Goal: Transaction & Acquisition: Obtain resource

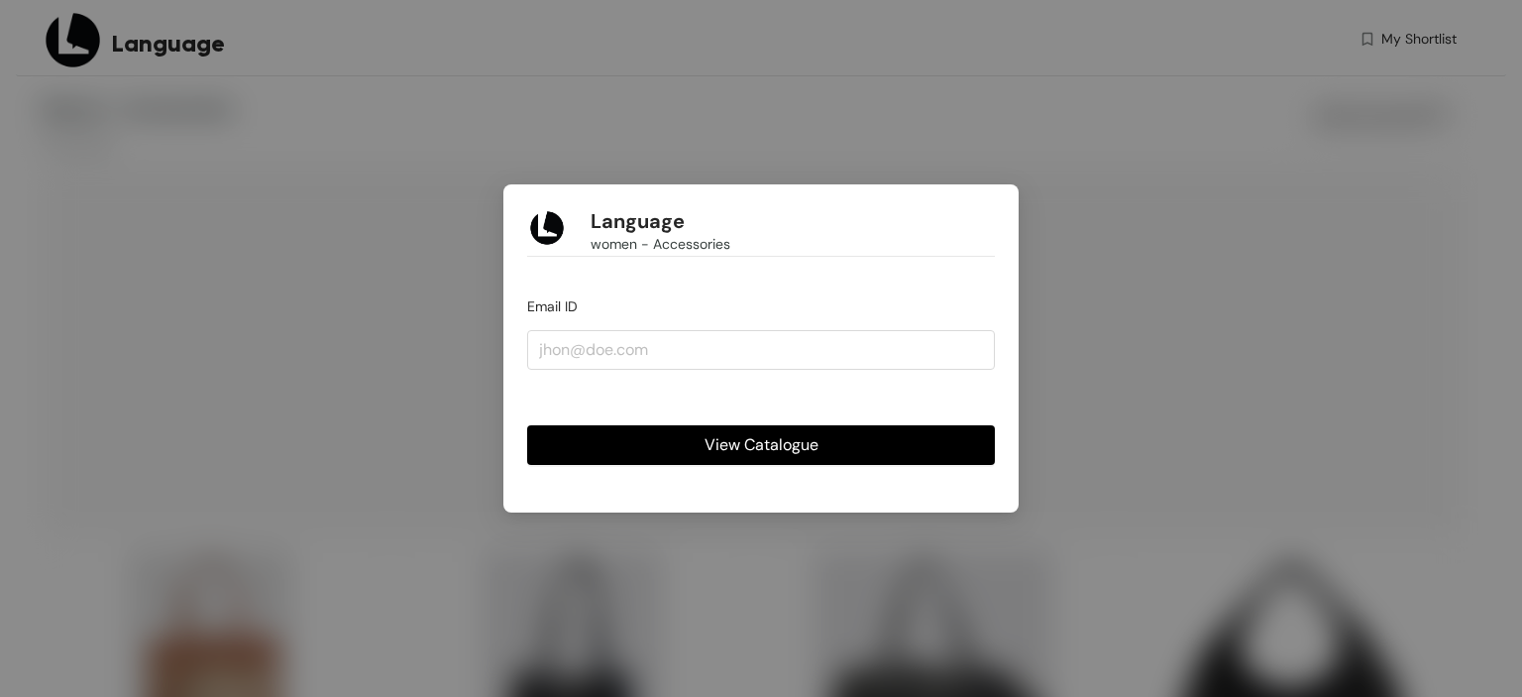
click at [1022, 189] on div "Language women - Accessories Email ID View Catalogue" at bounding box center [761, 348] width 1522 height 697
click at [833, 300] on form "Email ID View Catalogue" at bounding box center [761, 379] width 468 height 169
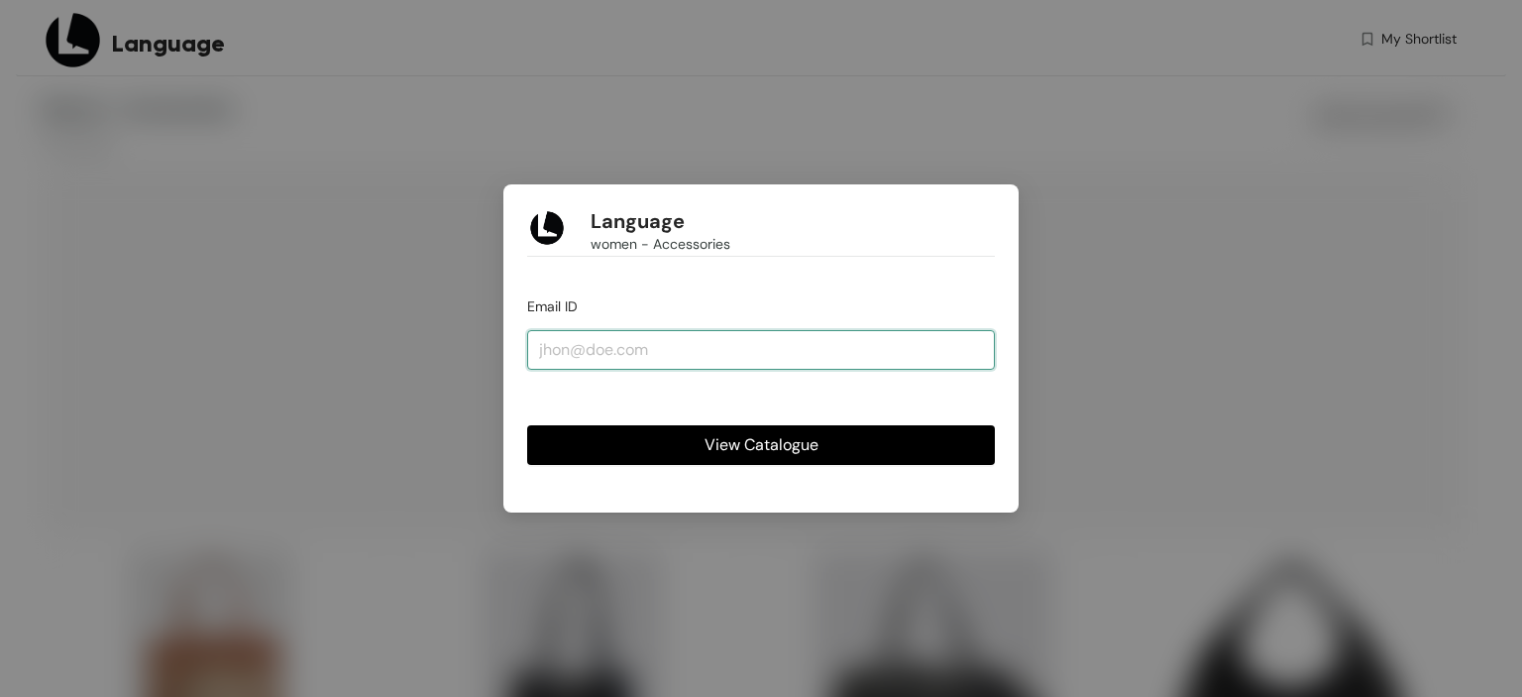
click at [804, 356] on input "email" at bounding box center [761, 350] width 468 height 40
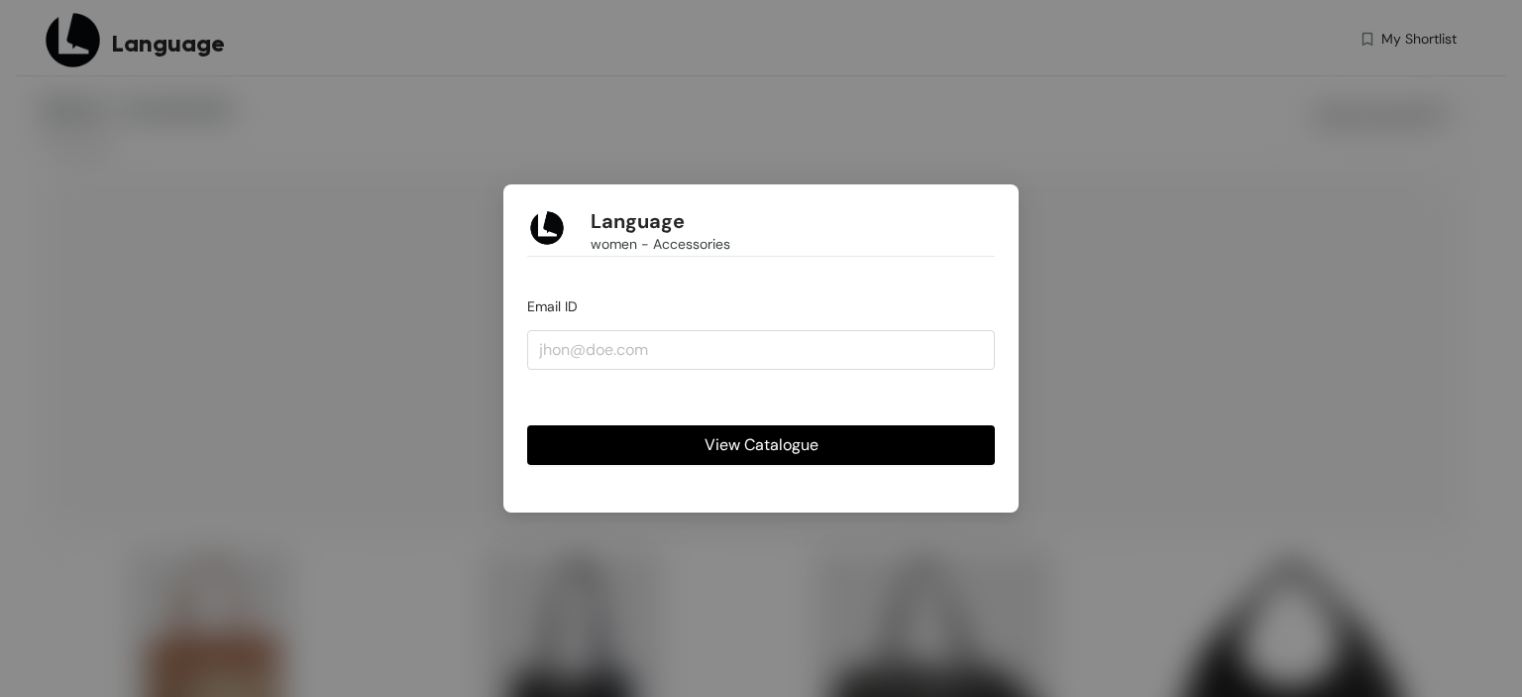
click at [777, 444] on span "View Catalogue" at bounding box center [762, 444] width 114 height 25
click at [583, 353] on input "email" at bounding box center [761, 350] width 468 height 40
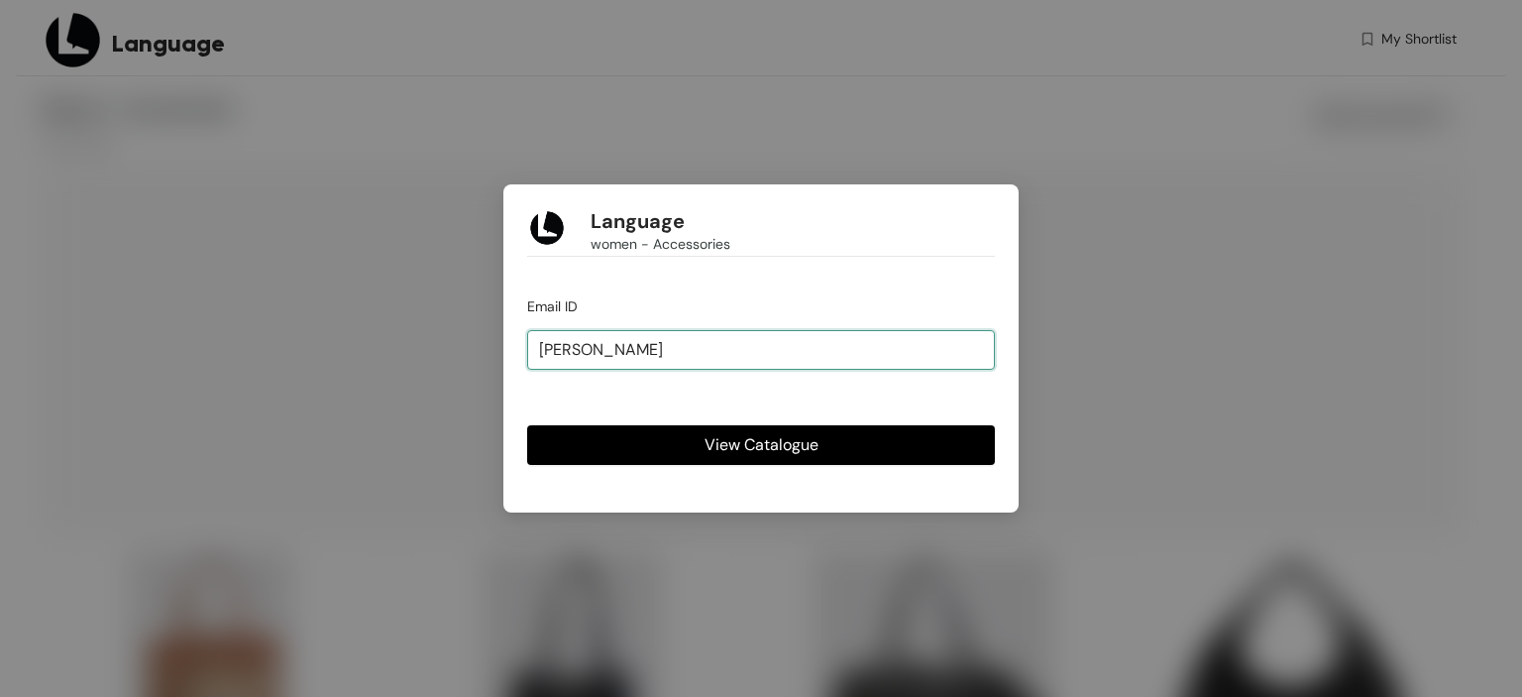
click at [626, 346] on input "[PERSON_NAME]" at bounding box center [761, 350] width 468 height 40
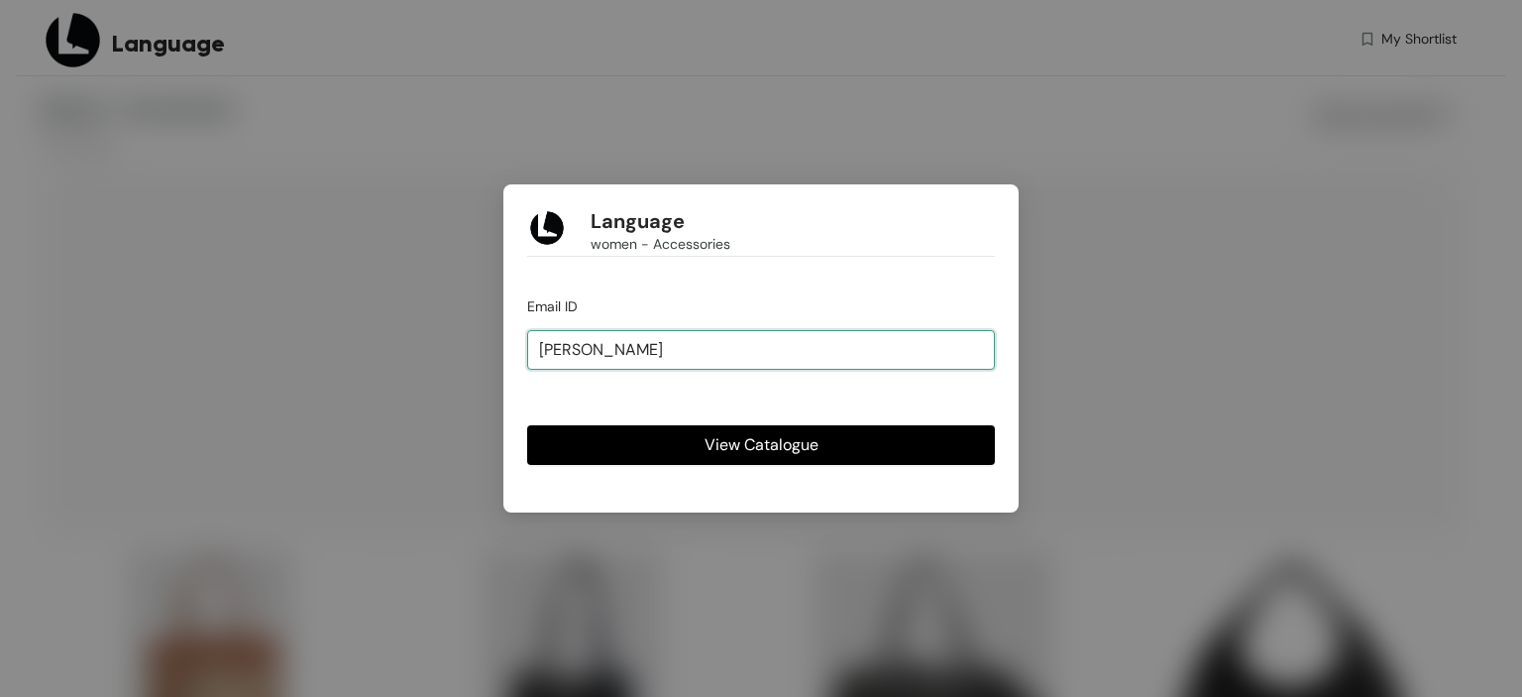
click at [626, 346] on input "[PERSON_NAME]" at bounding box center [761, 350] width 468 height 40
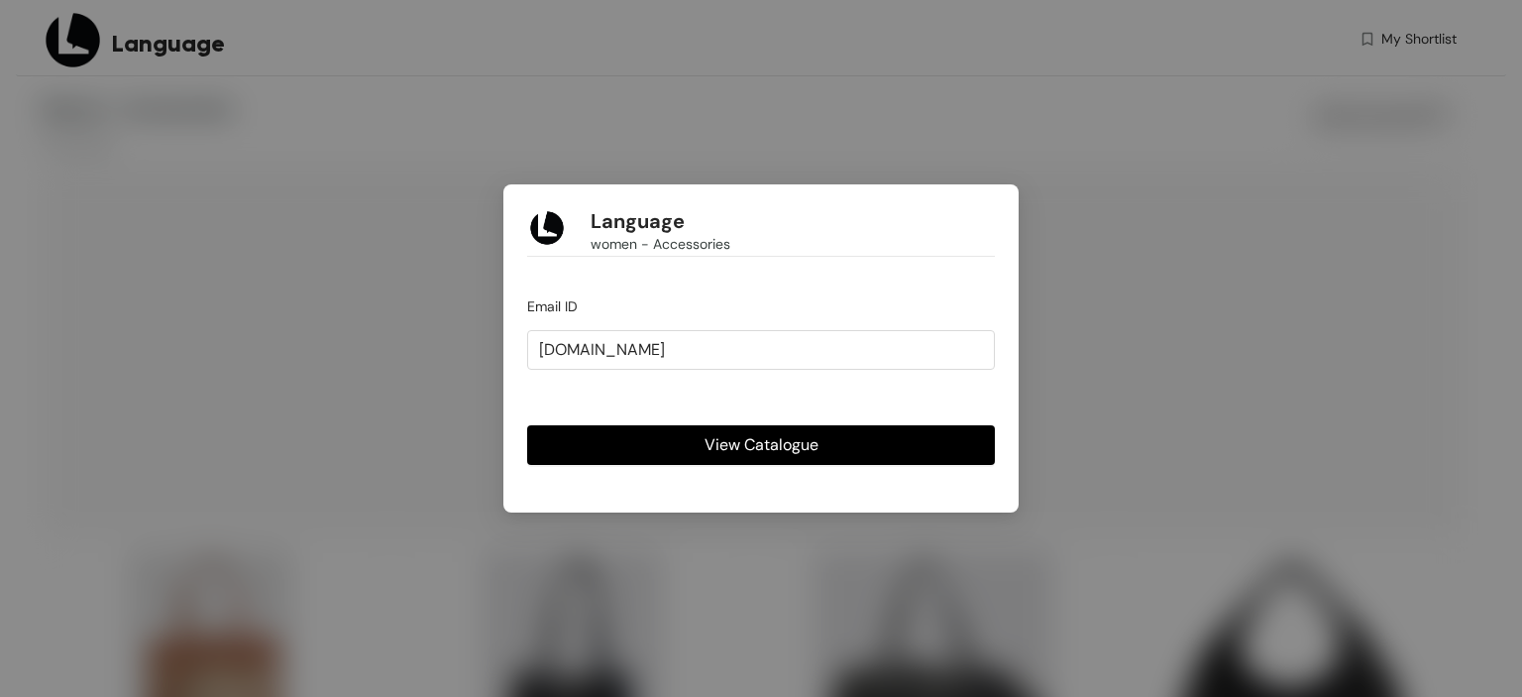
click at [799, 161] on div "Language women - Accessories Email ID [DOMAIN_NAME] View Catalogue" at bounding box center [761, 348] width 1522 height 697
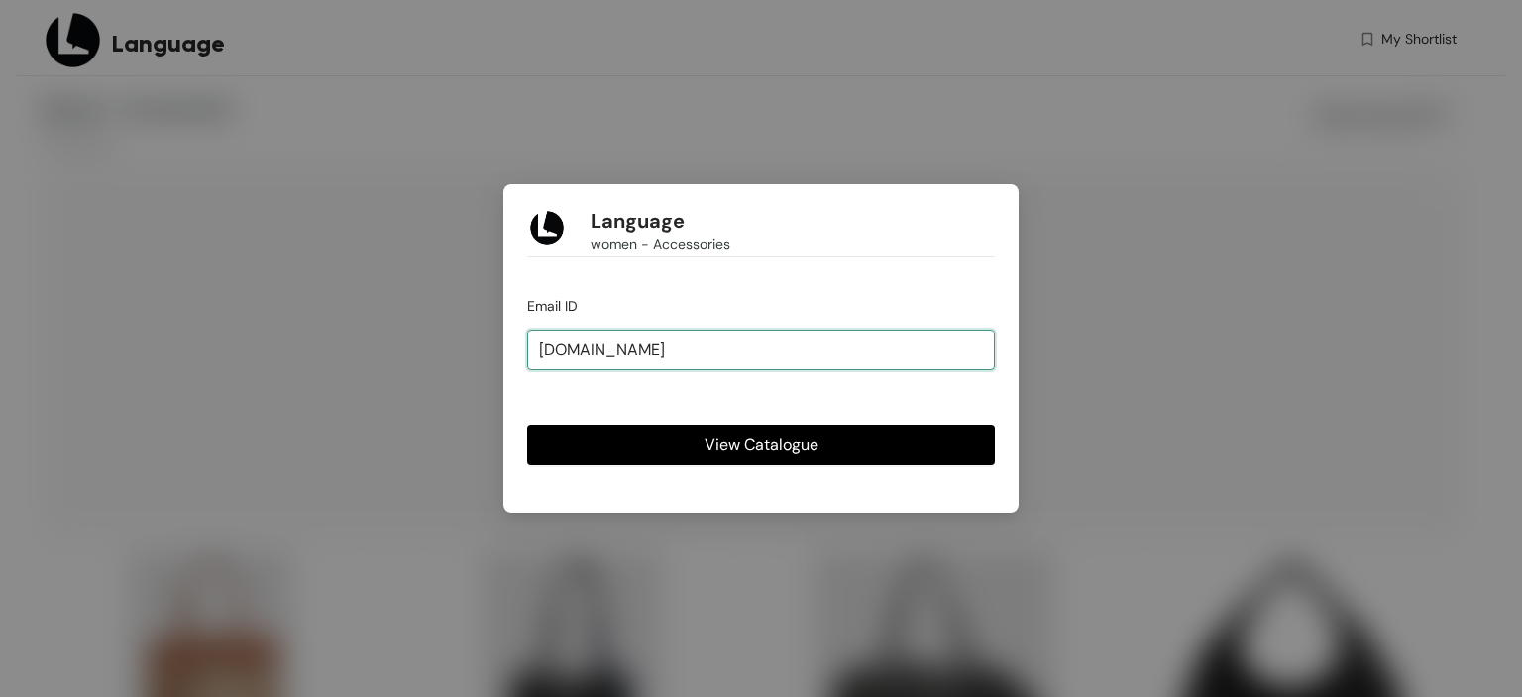
click at [582, 352] on input "[DOMAIN_NAME]" at bounding box center [761, 350] width 468 height 40
type input "[PERSON_NAME][EMAIL_ADDRESS][DOMAIN_NAME]"
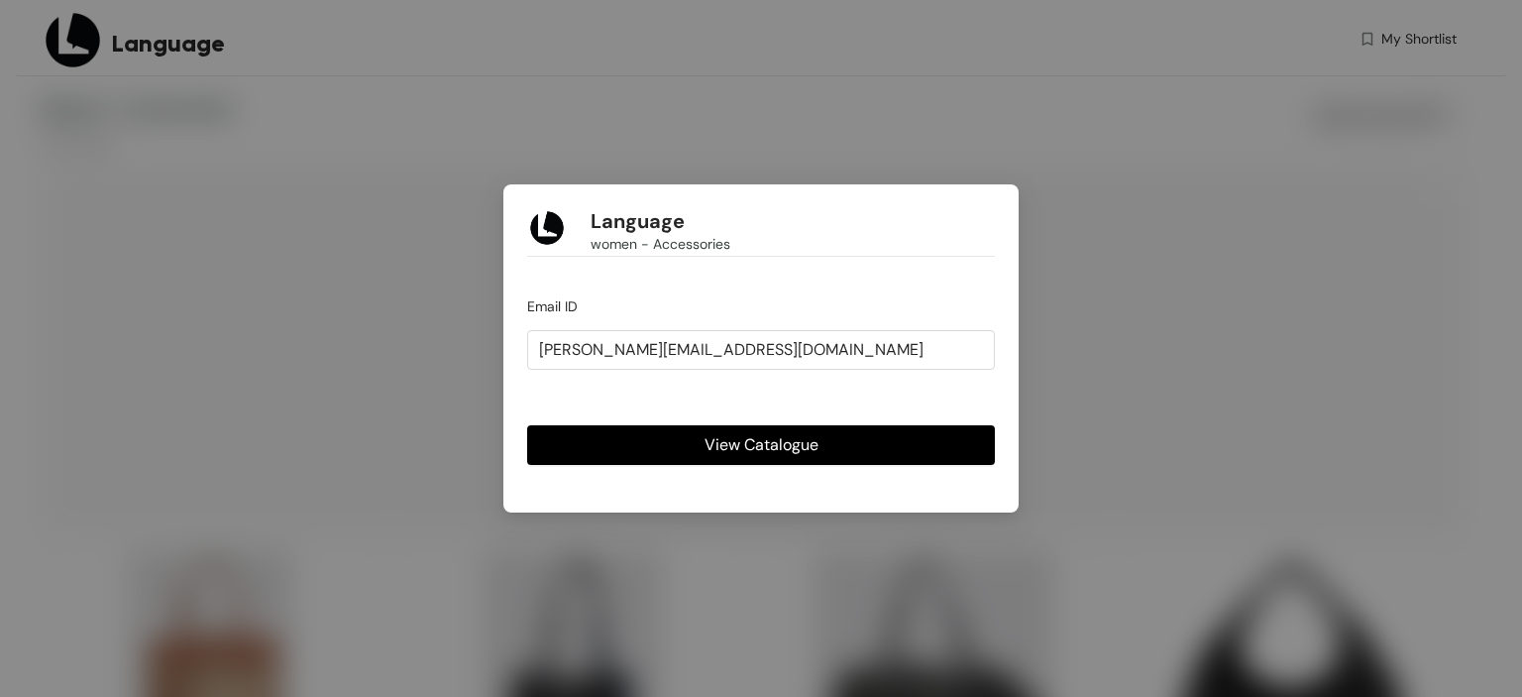
click at [701, 434] on button "View Catalogue" at bounding box center [761, 445] width 468 height 40
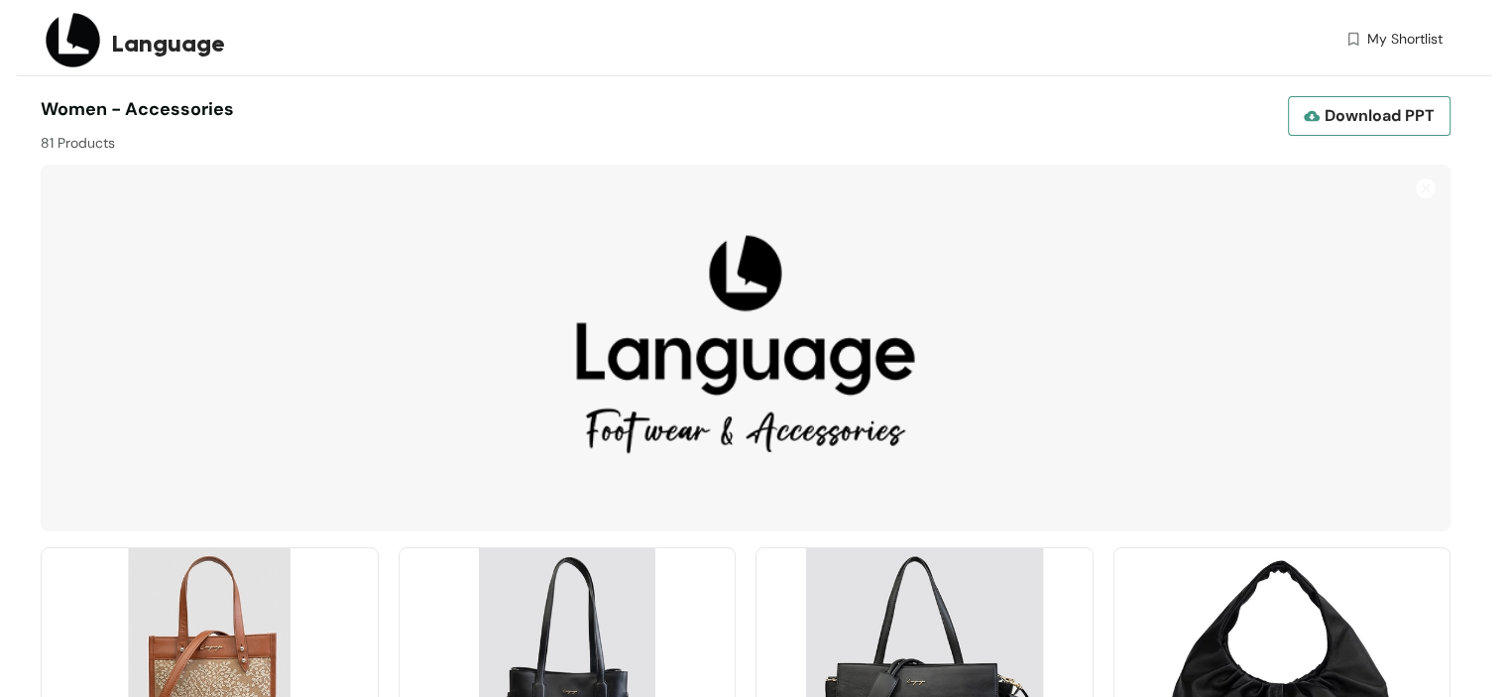
click at [1414, 126] on span "Download PPT" at bounding box center [1379, 115] width 110 height 25
click at [1121, 102] on div "Download PPT" at bounding box center [1097, 116] width 705 height 40
